Goal: Find specific page/section: Find specific page/section

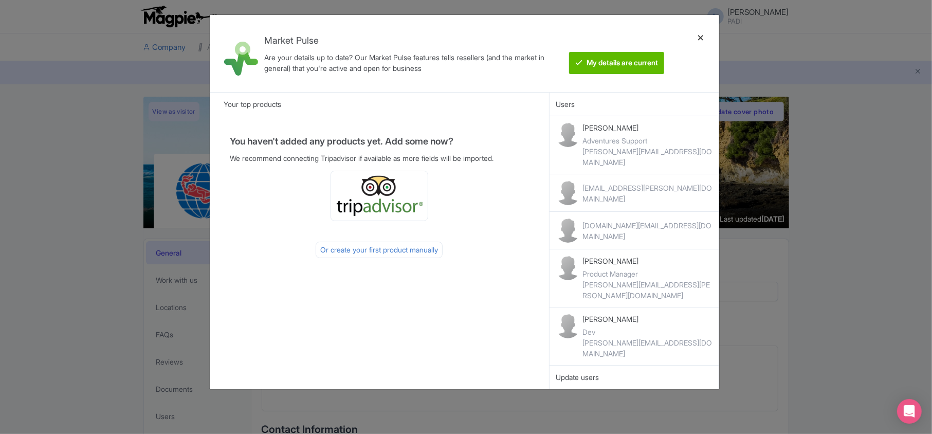
click at [700, 39] on div at bounding box center [701, 53] width 25 height 61
click at [700, 38] on div at bounding box center [701, 53] width 25 height 61
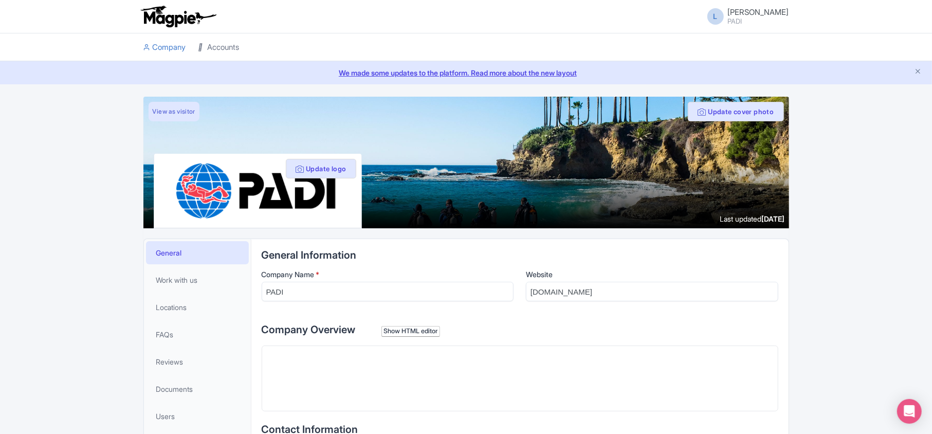
click at [216, 48] on link "Accounts" at bounding box center [218, 47] width 41 height 28
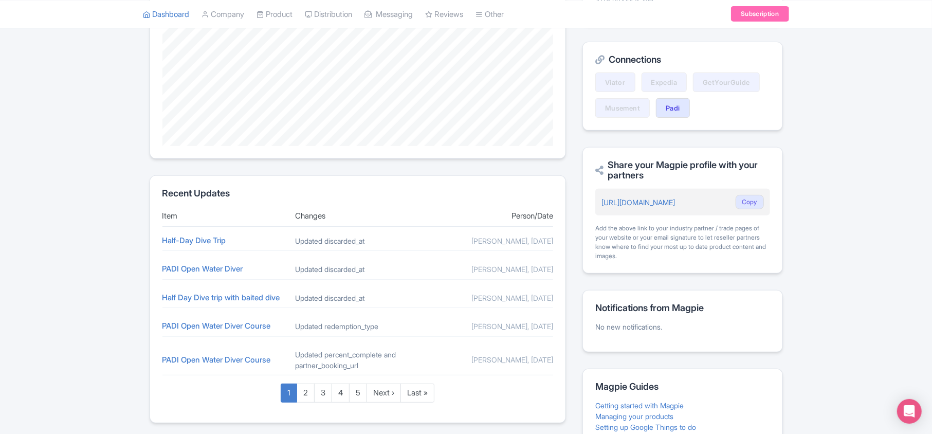
scroll to position [137, 0]
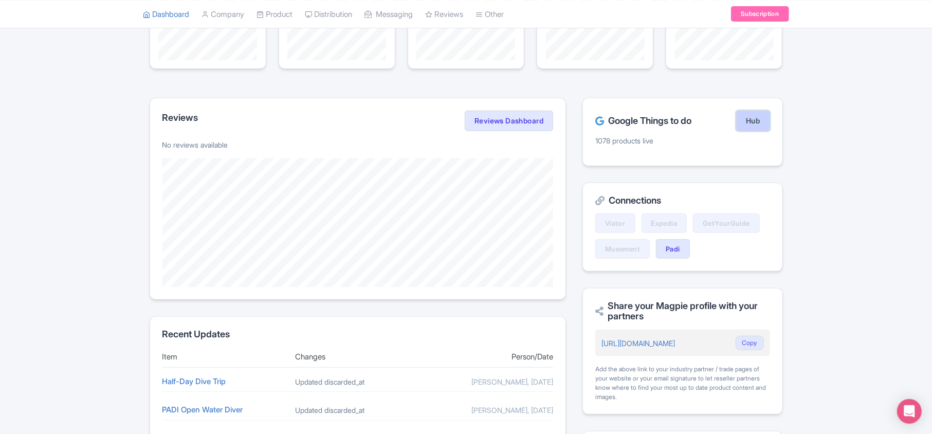
click at [758, 120] on link "Hub" at bounding box center [752, 121] width 33 height 21
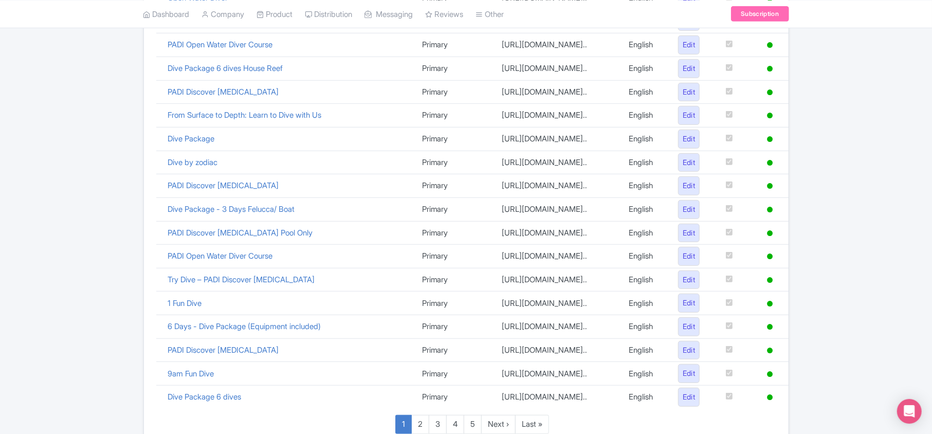
scroll to position [710, 0]
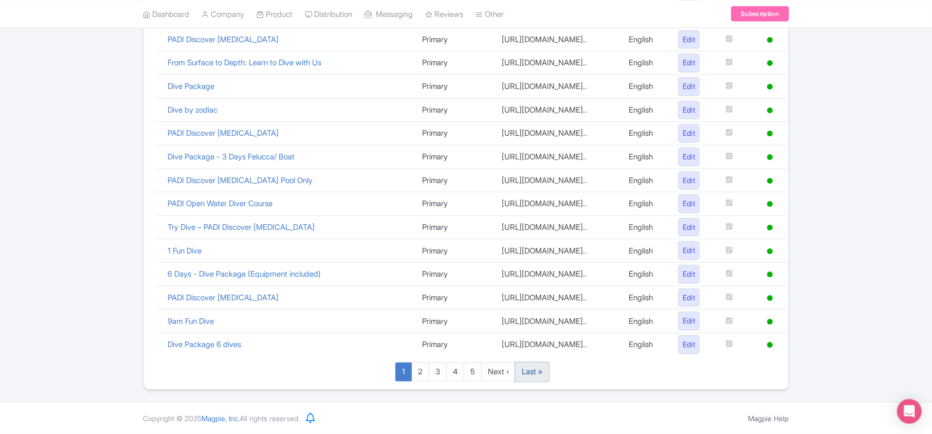
click at [541, 374] on link "Last »" at bounding box center [532, 372] width 34 height 19
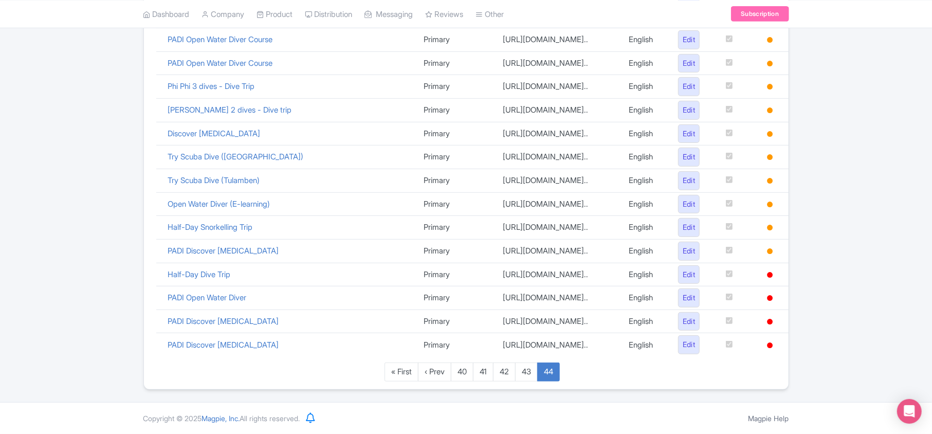
scroll to position [276, 0]
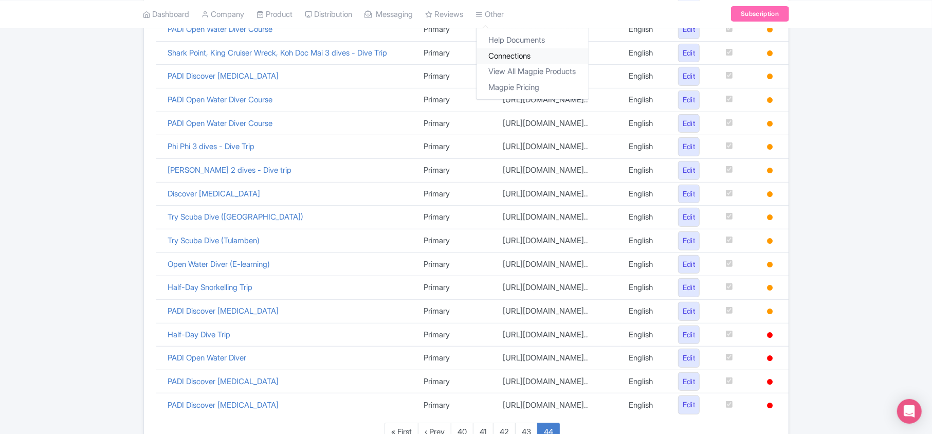
click at [509, 57] on link "Connections" at bounding box center [533, 56] width 112 height 16
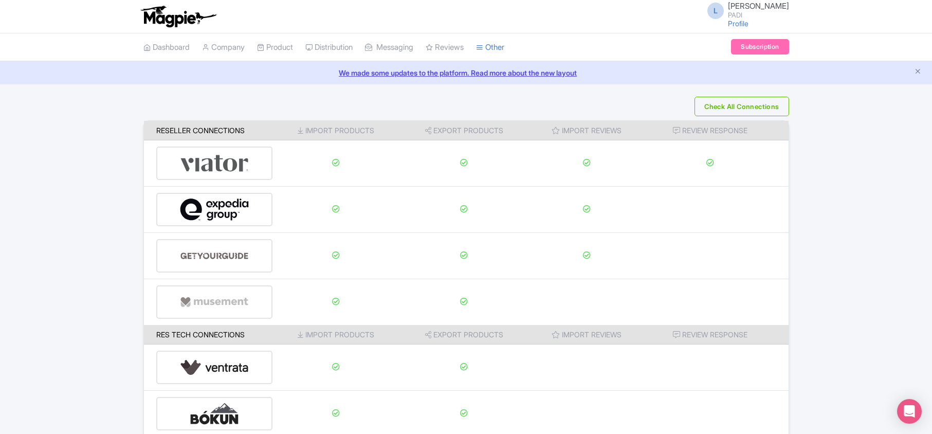
scroll to position [161, 0]
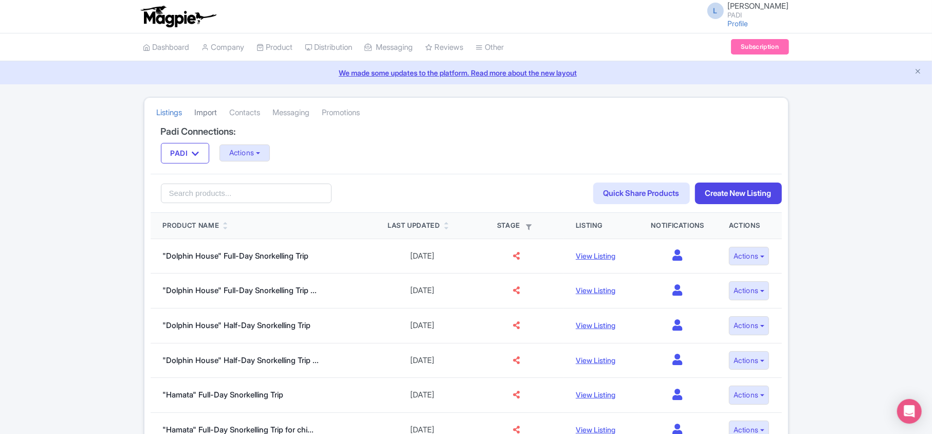
click at [209, 116] on link "Import" at bounding box center [206, 113] width 23 height 28
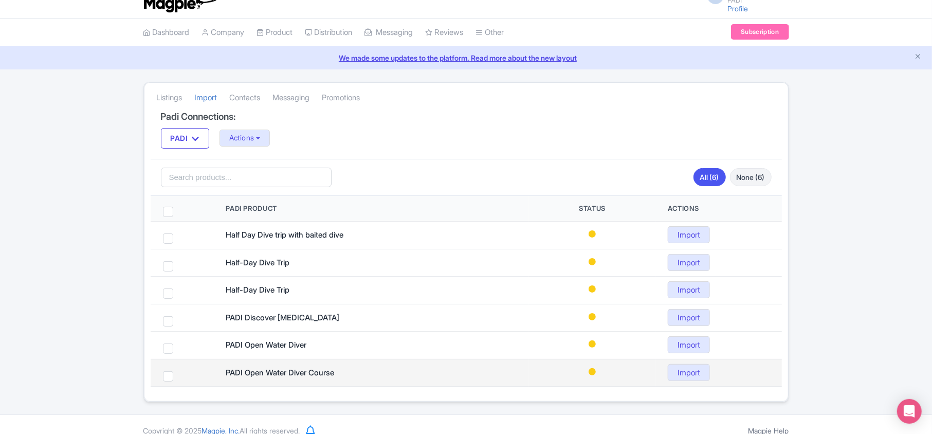
scroll to position [30, 0]
